Goal: Find specific page/section: Find specific page/section

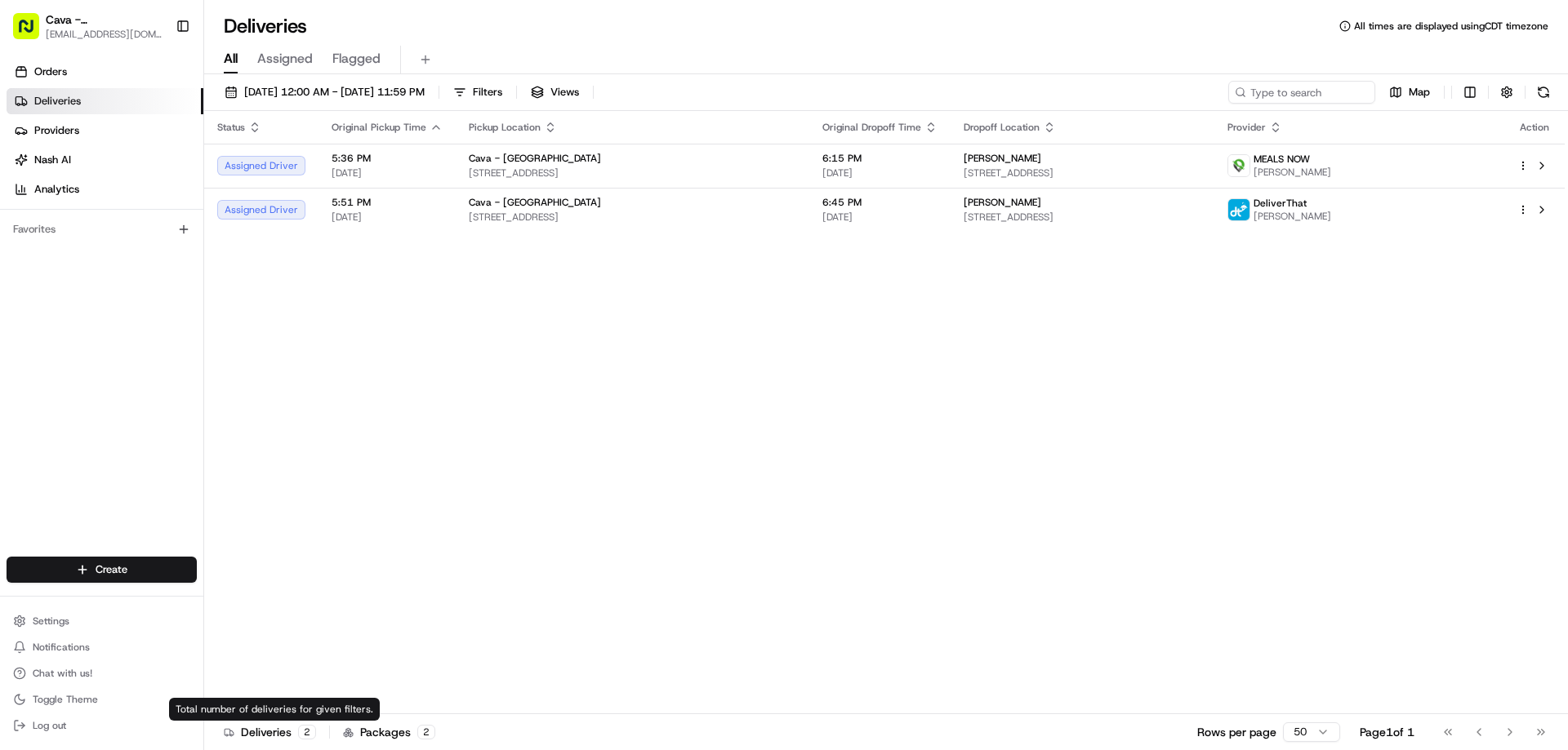
click at [293, 726] on div "Deliveries 2" at bounding box center [270, 732] width 93 height 16
click at [390, 732] on div "Packages 2" at bounding box center [389, 732] width 93 height 16
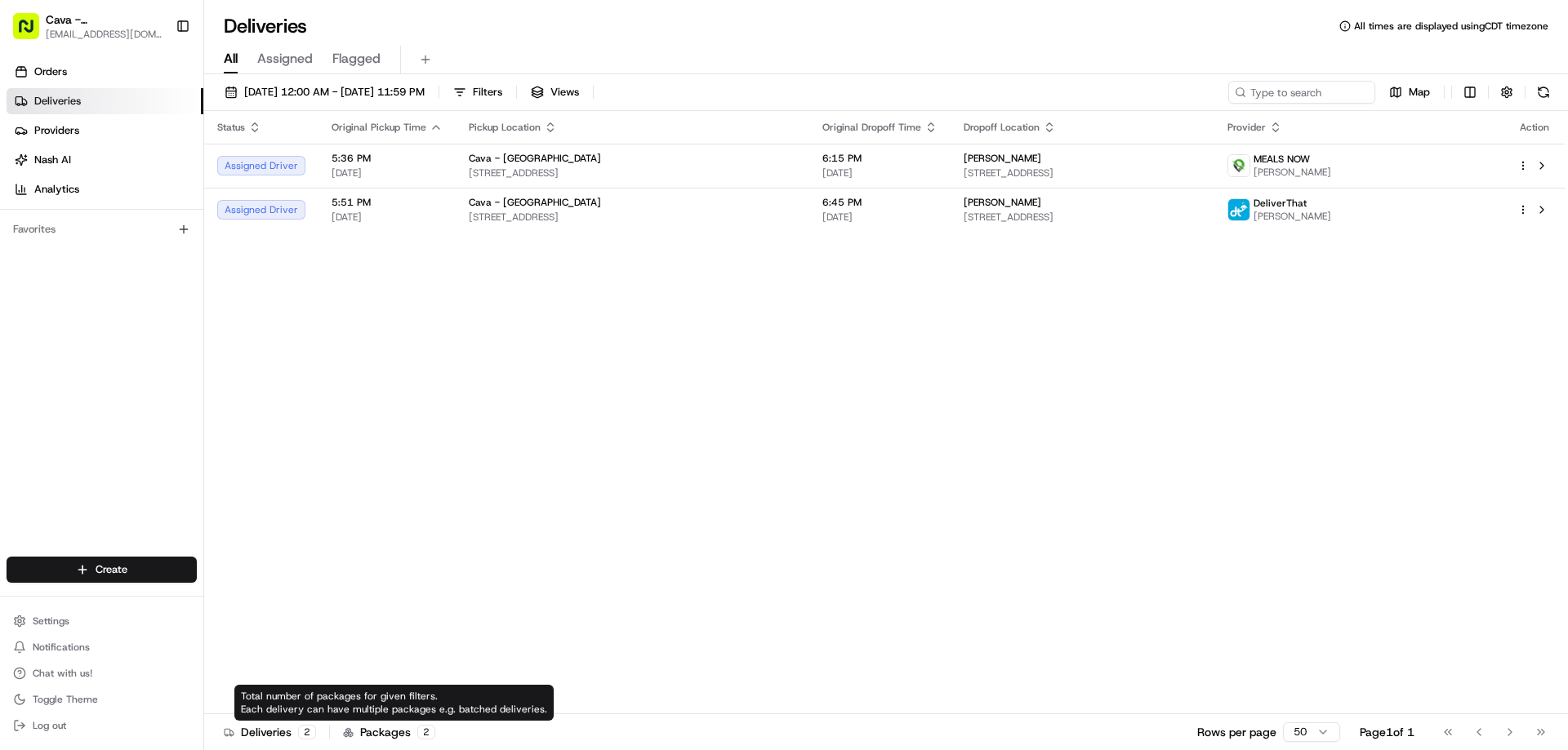
click at [418, 735] on div "2" at bounding box center [426, 732] width 18 height 15
